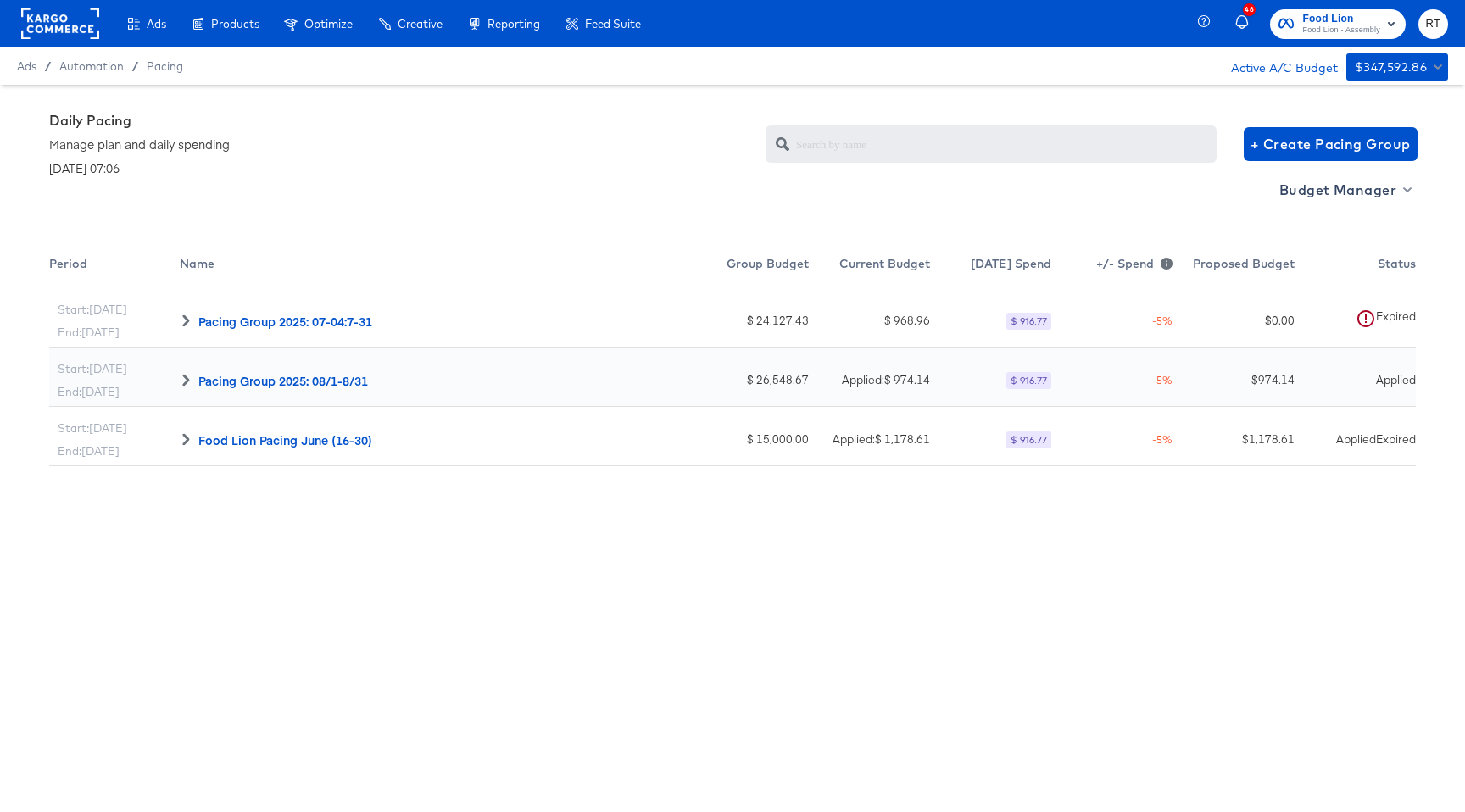
scroll to position [55, 0]
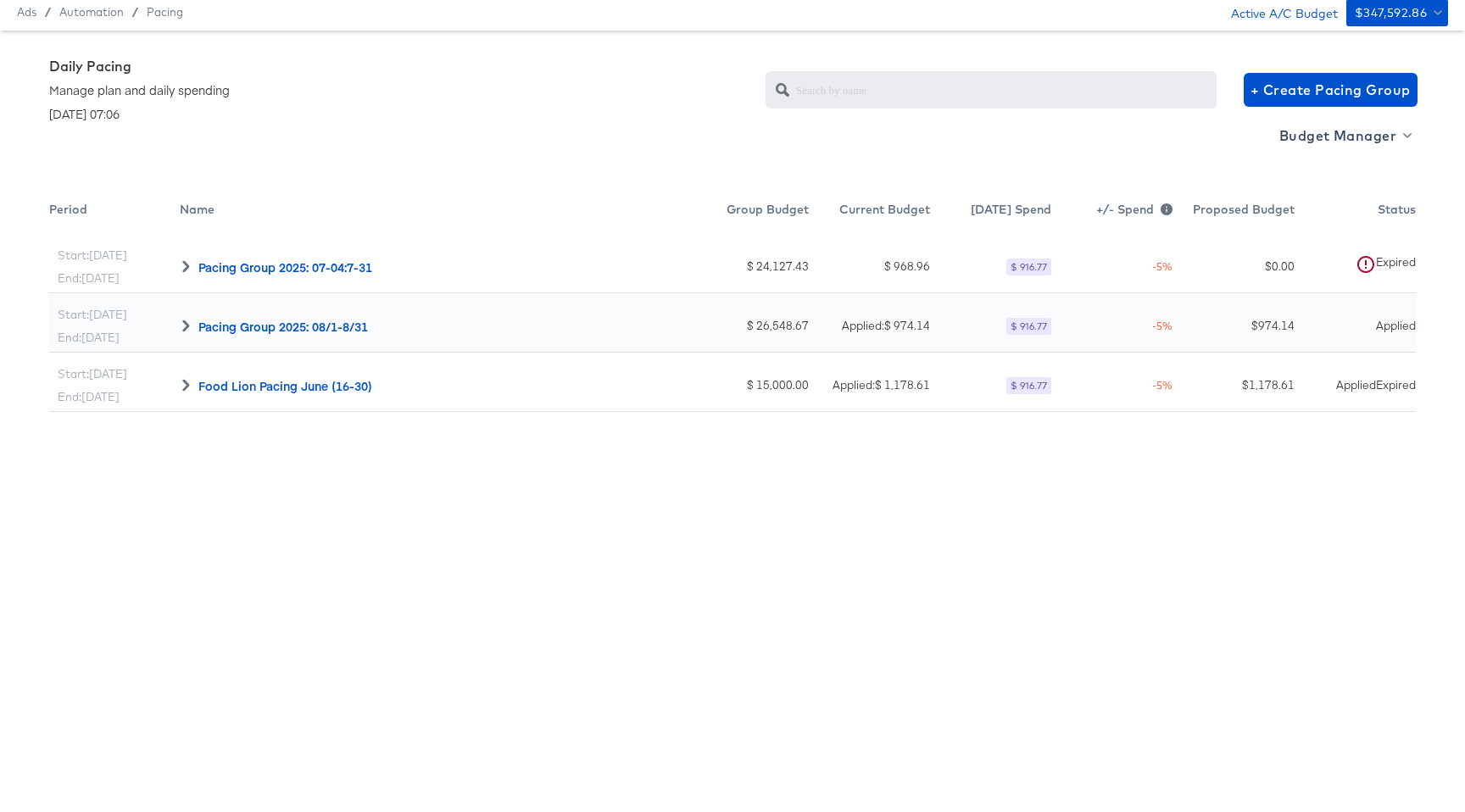
drag, startPoint x: 291, startPoint y: 96, endPoint x: 301, endPoint y: 42, distance: 54.9
click at [291, 84] on div "Daily Pacing Manage plan and daily spending [DATE] 07:06 + Create Pacing Group" at bounding box center [732, 89] width 1366 height 64
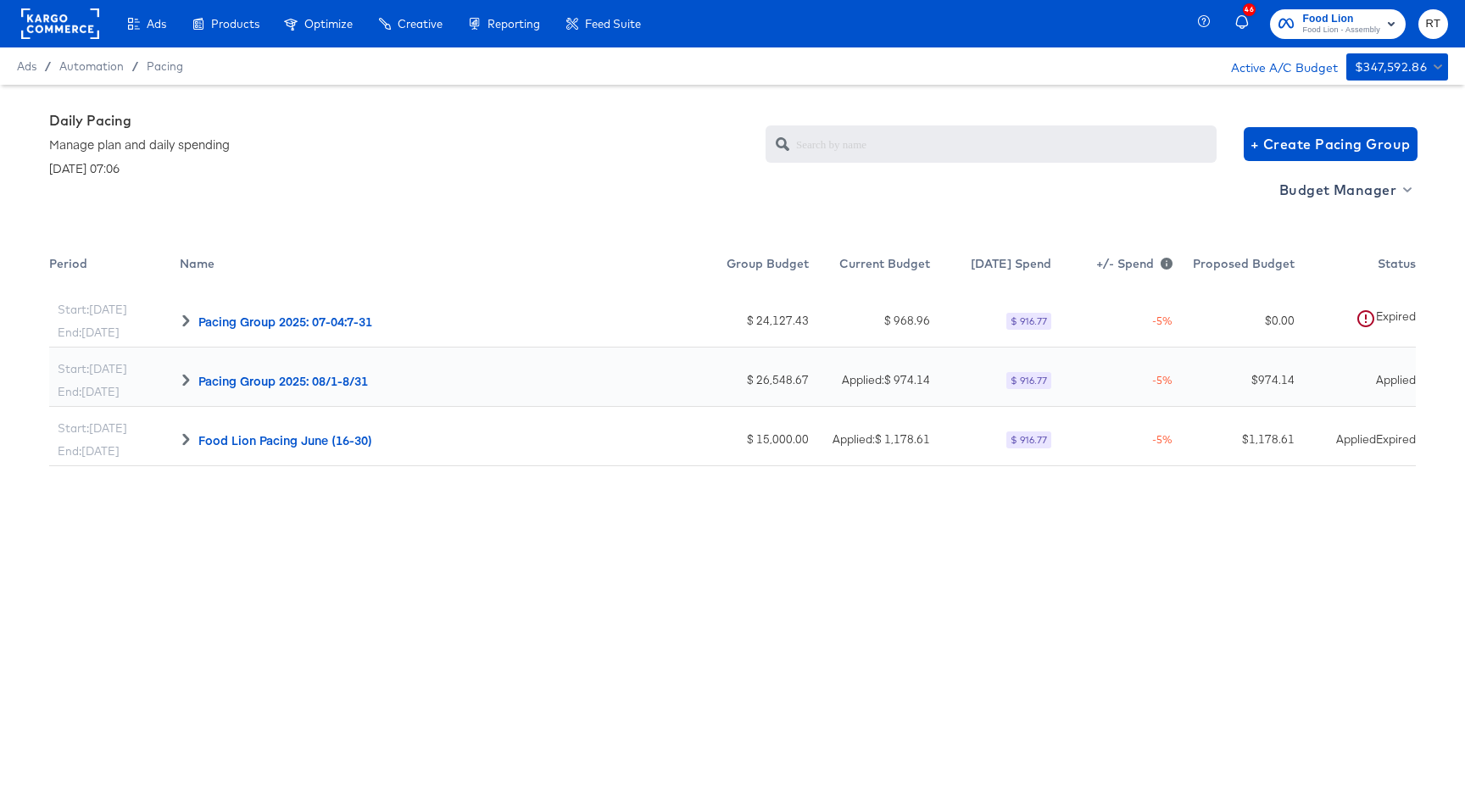
click at [150, 55] on div "Ads / Automation / Pacing Active A/C Budget $347,592.86" at bounding box center [732, 66] width 1465 height 37
click at [87, 29] on rect at bounding box center [60, 23] width 78 height 30
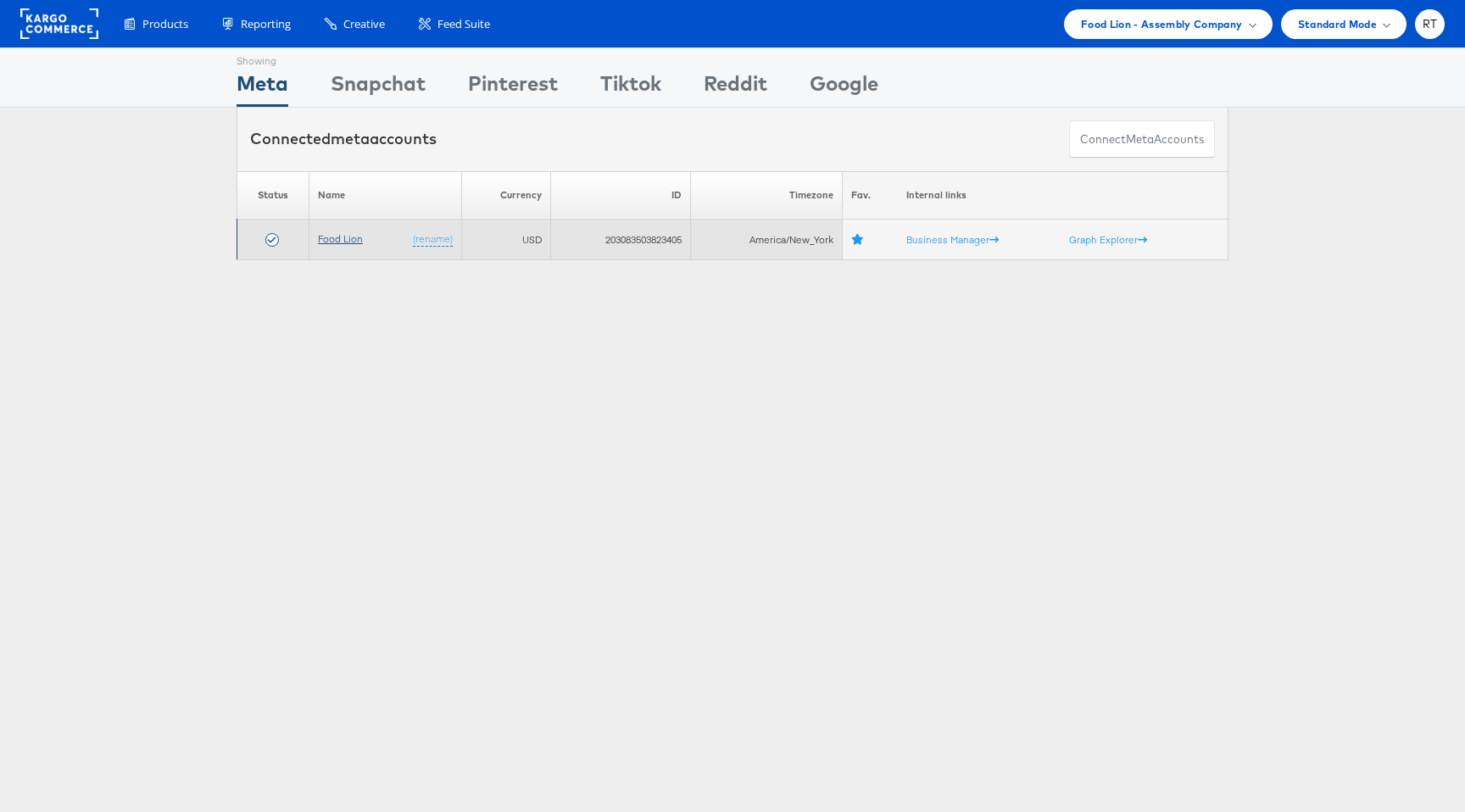
click at [339, 236] on link "Food Lion" at bounding box center [341, 238] width 45 height 13
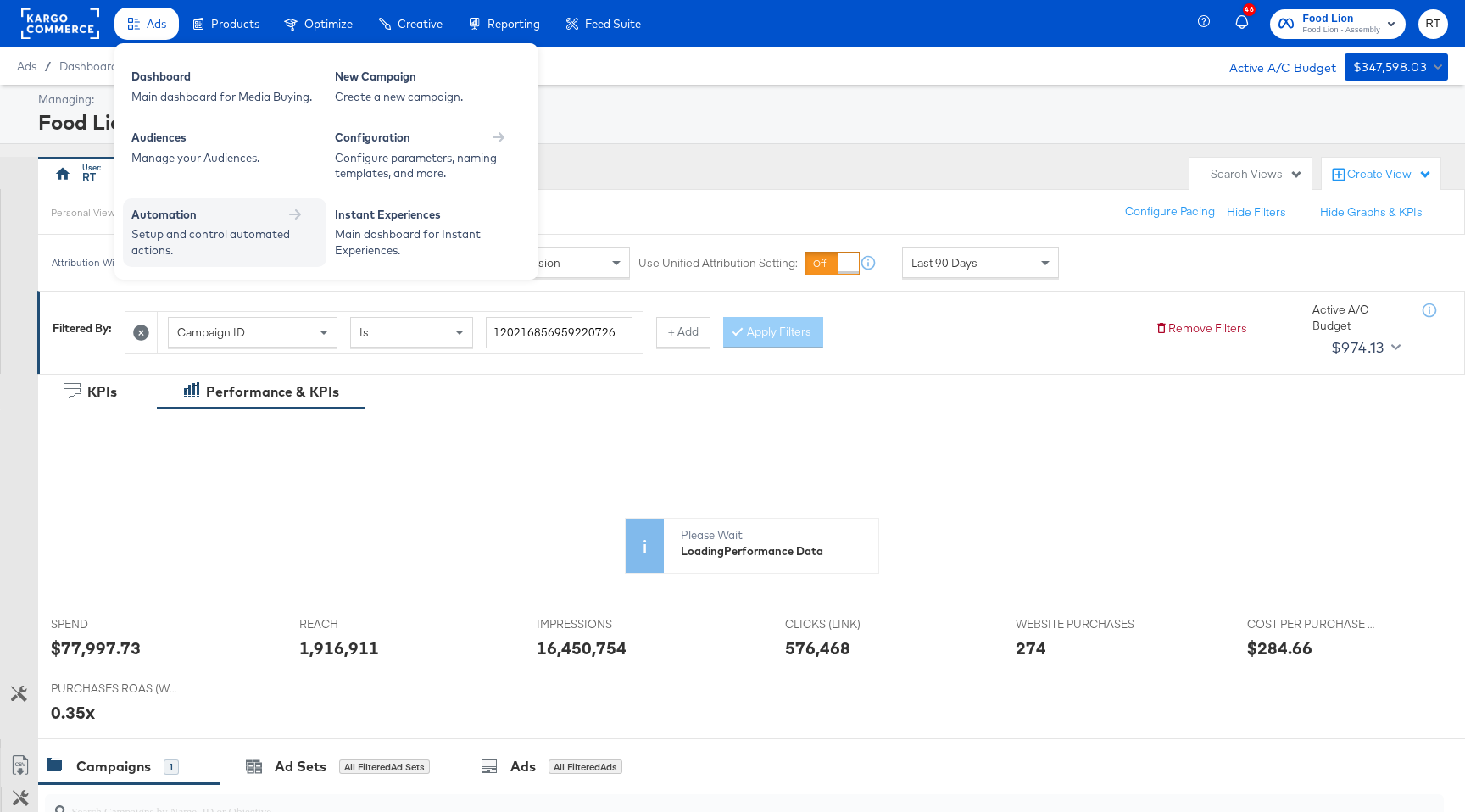
click at [207, 254] on div "Setup and control automated actions." at bounding box center [217, 242] width 170 height 31
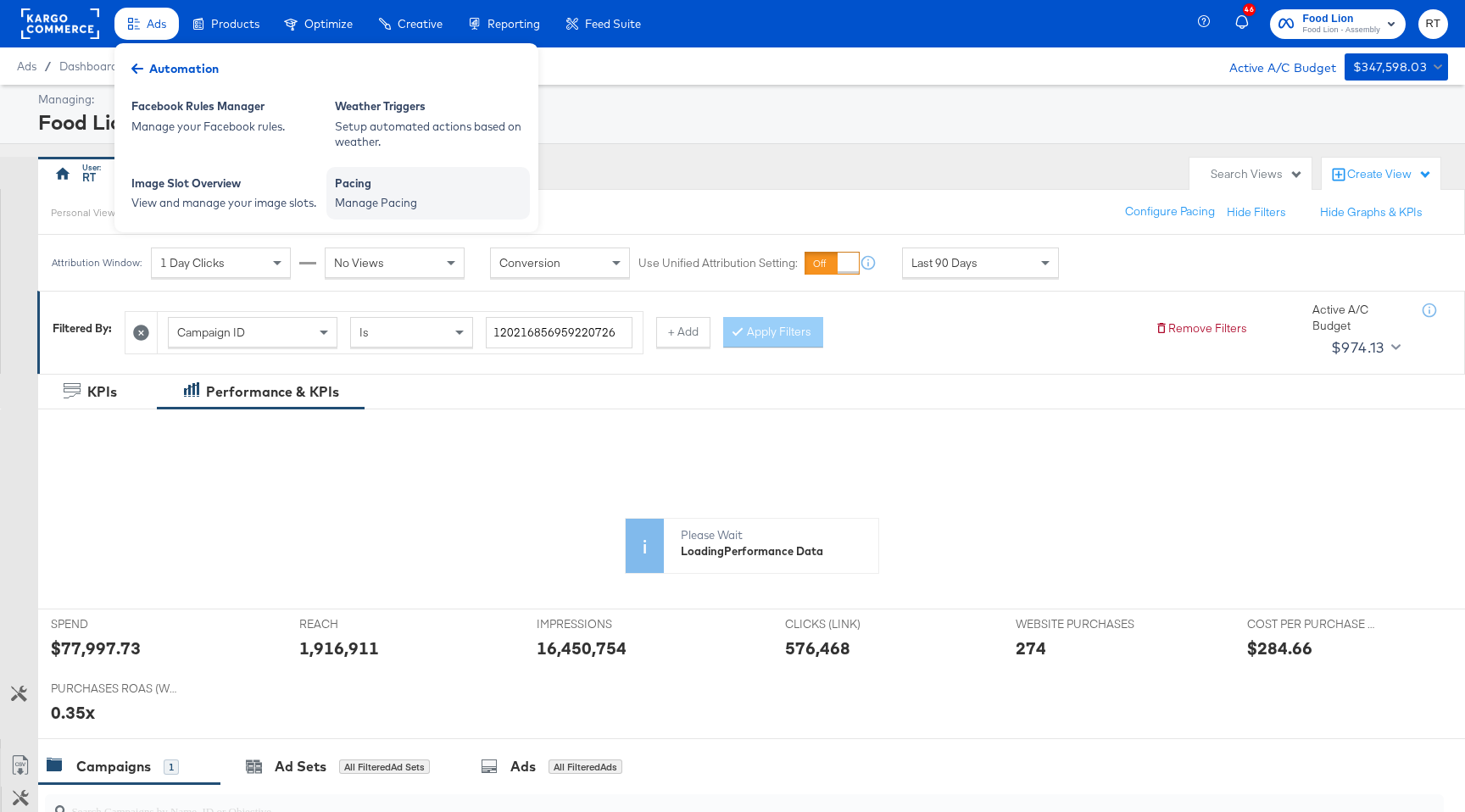
click at [379, 210] on div "Manage Pacing" at bounding box center [427, 203] width 186 height 16
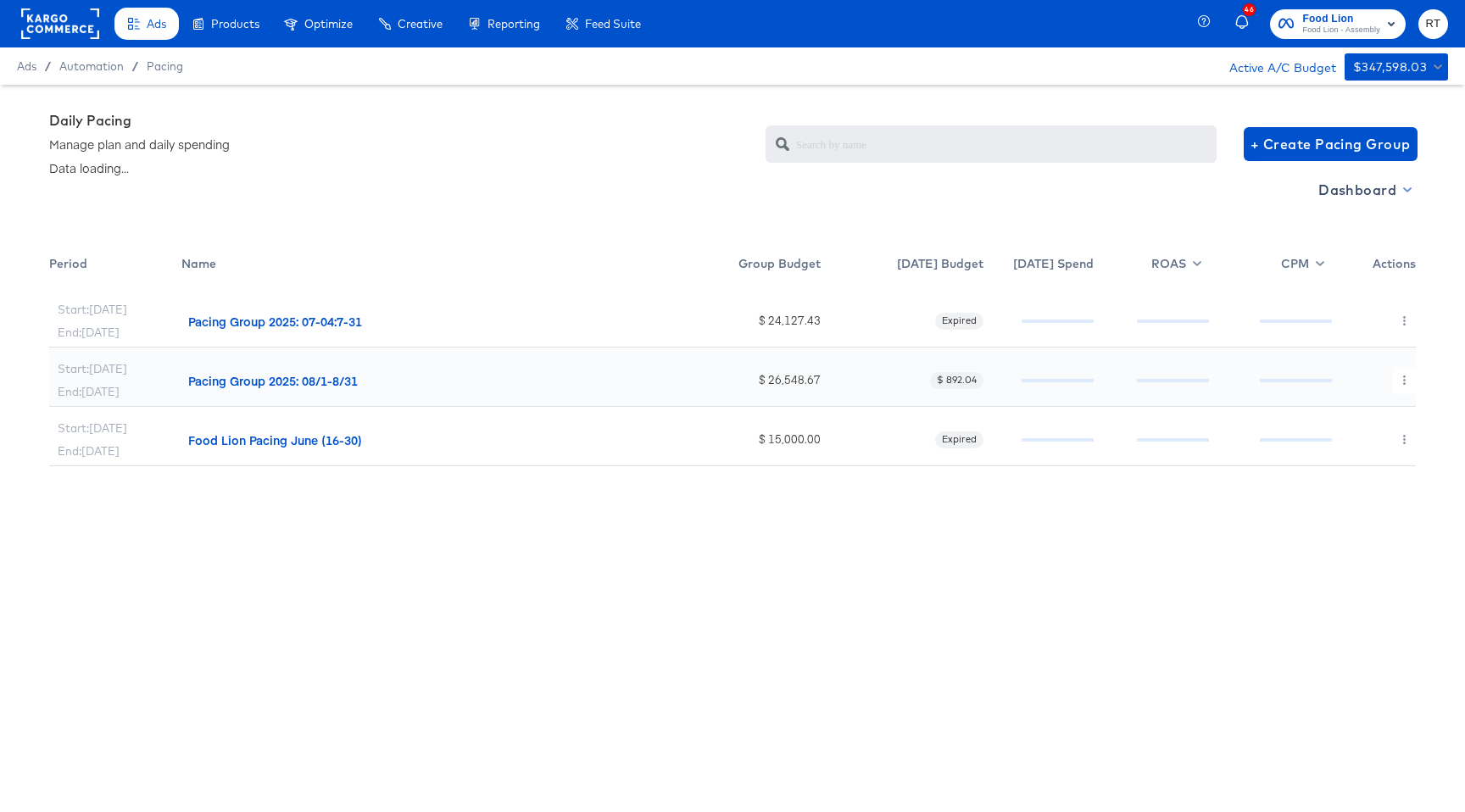
click at [1354, 185] on span "Dashboard" at bounding box center [1364, 189] width 91 height 23
click at [1384, 250] on div "Budget Manager" at bounding box center [1365, 252] width 118 height 18
radio input "false"
radio input "true"
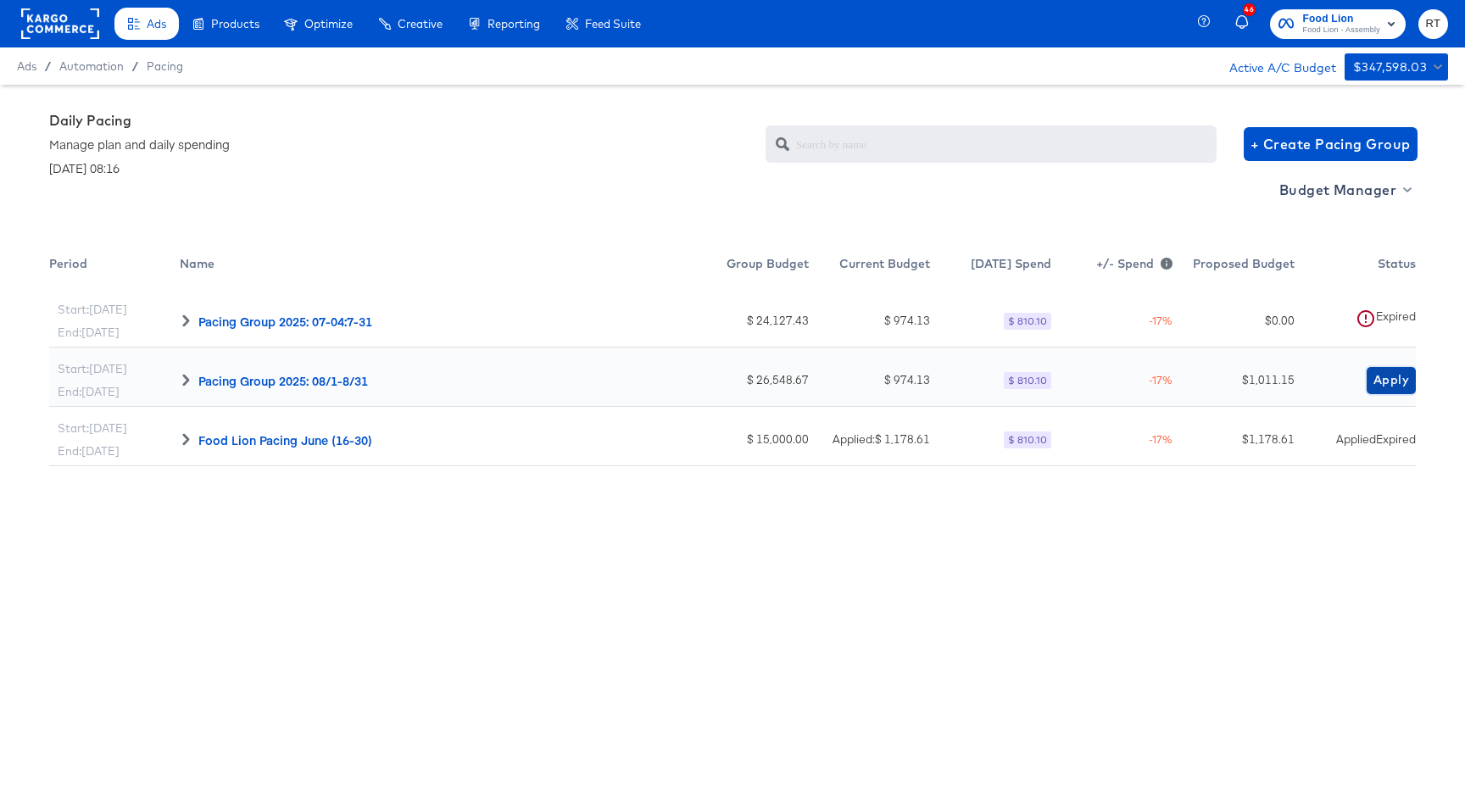
click at [1389, 384] on span "Apply" at bounding box center [1390, 380] width 36 height 21
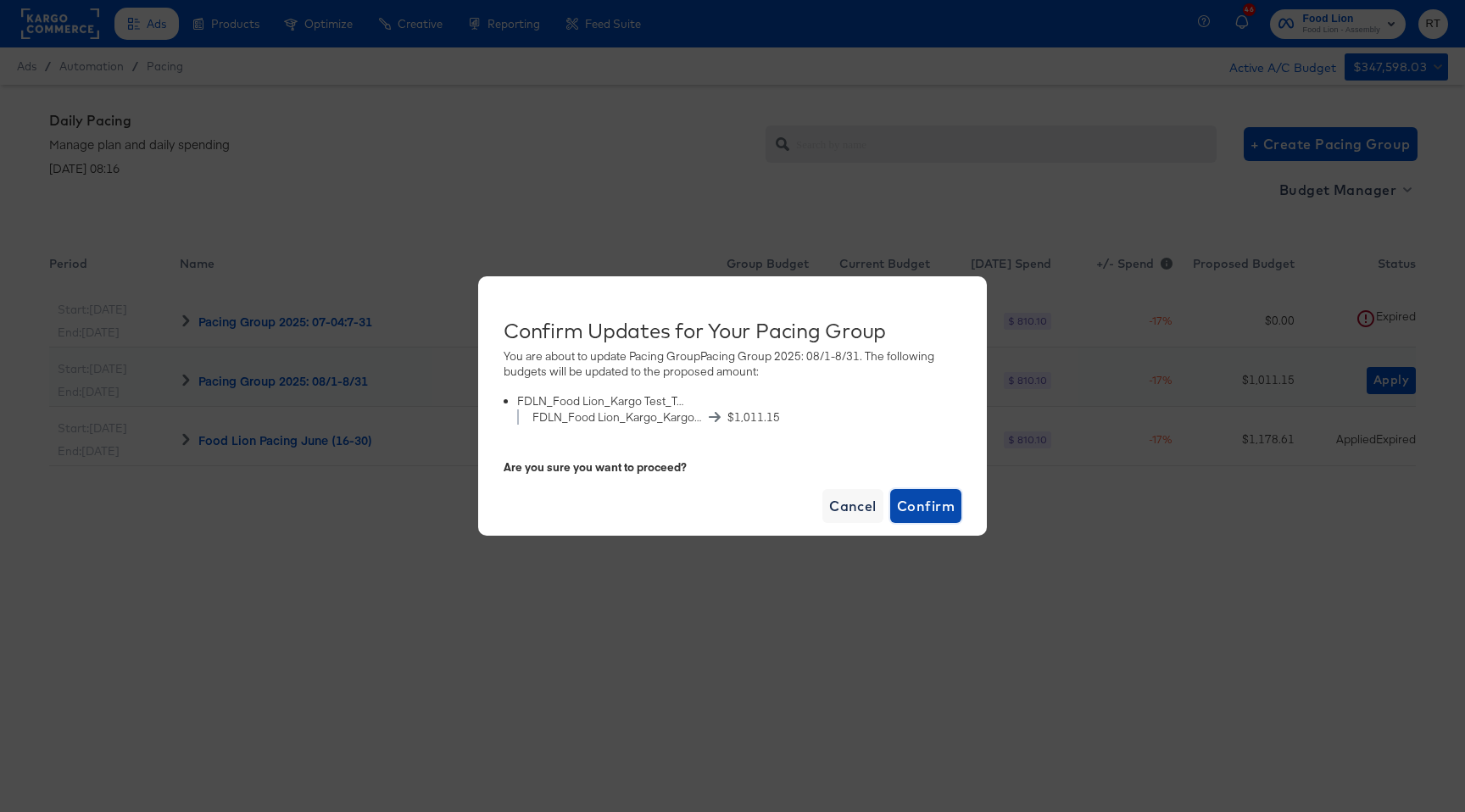
click at [931, 498] on span "Confirm" at bounding box center [926, 505] width 57 height 23
